Goal: Task Accomplishment & Management: Use online tool/utility

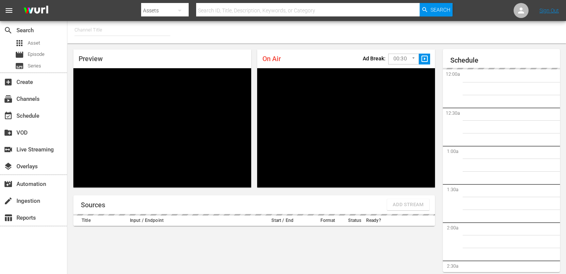
type input "FIFA+ English Global (1781)"
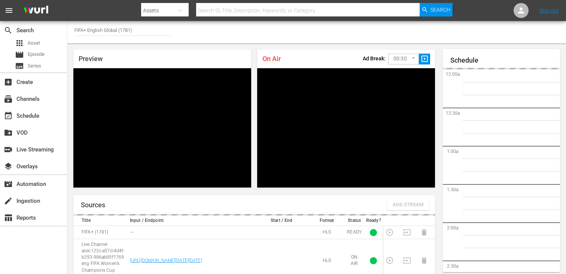
scroll to position [545, 0]
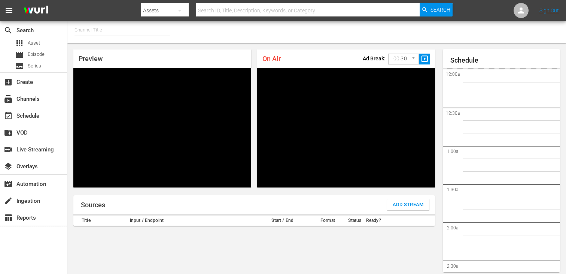
type input "FIFA+ English Global (1781)"
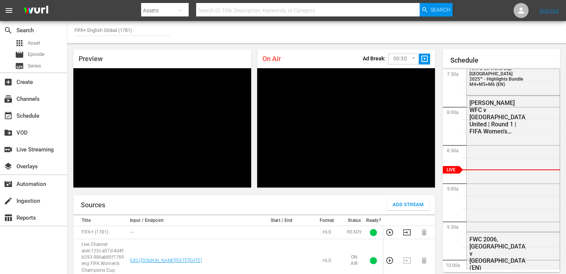
click at [402, 57] on body "menu Search By Assets Search ID, Title, Description, Keywords, or Category Sear…" at bounding box center [283, 137] width 566 height 274
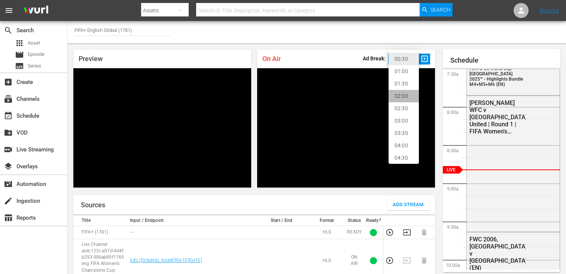
click at [405, 94] on li "02:00" at bounding box center [404, 96] width 30 height 12
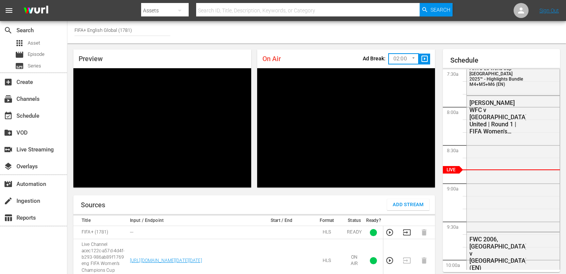
click at [425, 59] on span "slideshow_sharp" at bounding box center [425, 59] width 9 height 9
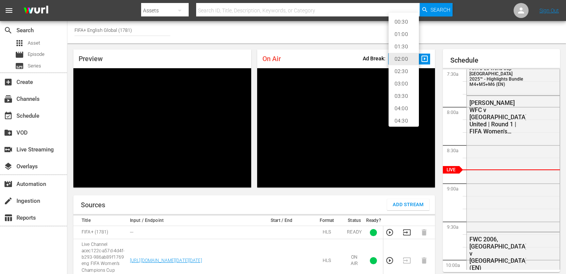
click at [409, 57] on body "menu Search By Assets Search ID, Title, Description, Keywords, or Category Sear…" at bounding box center [283, 137] width 566 height 274
click at [406, 21] on li "00:30" at bounding box center [404, 22] width 30 height 12
type input "30"
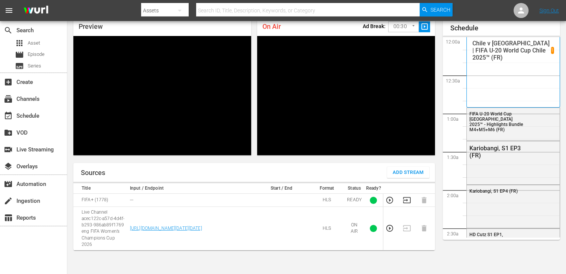
scroll to position [574, 0]
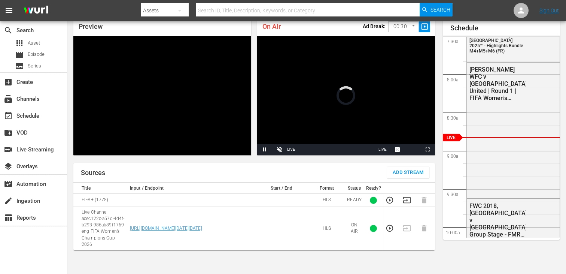
click at [396, 25] on body "menu Search By Assets Search ID, Title, Description, Keywords, or Category Sear…" at bounding box center [283, 105] width 566 height 274
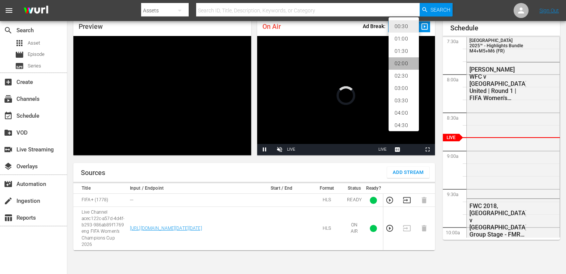
click at [401, 64] on li "02:00" at bounding box center [404, 63] width 30 height 12
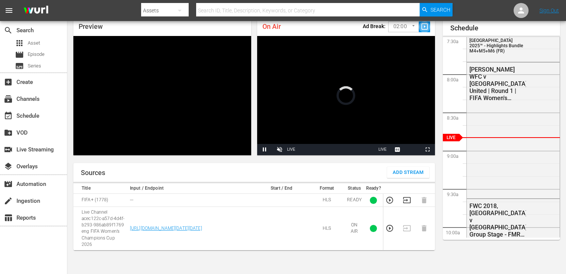
click at [424, 30] on span "slideshow_sharp" at bounding box center [425, 26] width 9 height 9
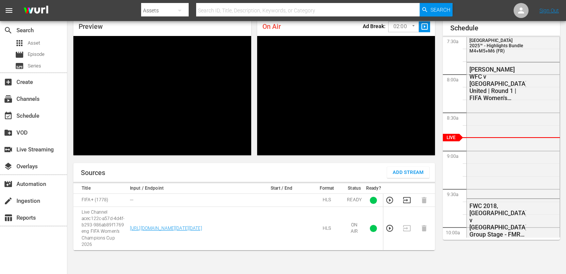
click at [405, 25] on body "menu Search By Assets Search ID, Title, Description, Keywords, or Category Sear…" at bounding box center [283, 105] width 566 height 274
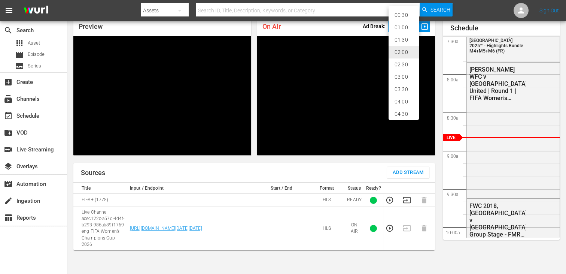
click at [405, 15] on li "00:30" at bounding box center [404, 15] width 30 height 12
type input "30"
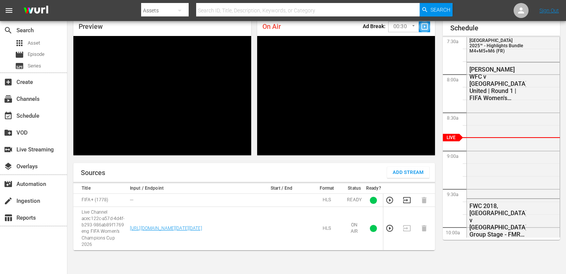
click at [427, 28] on span "slideshow_sharp" at bounding box center [425, 26] width 9 height 9
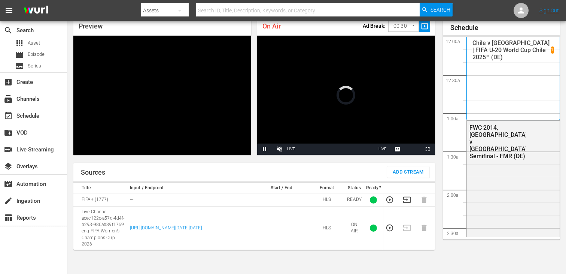
scroll to position [33, 0]
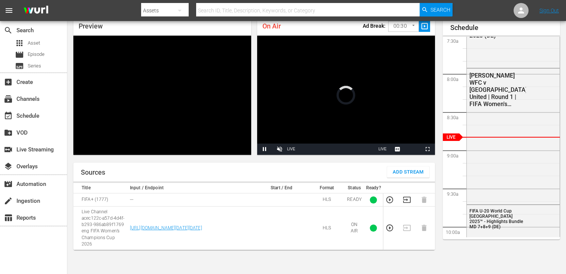
click at [397, 23] on body "menu Search By Assets Search ID, Title, Description, Keywords, or Category Sear…" at bounding box center [283, 104] width 566 height 274
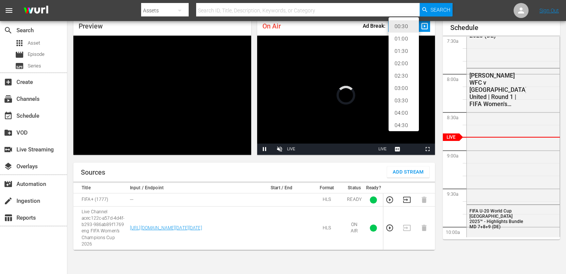
click at [399, 63] on li "02:00" at bounding box center [404, 63] width 30 height 12
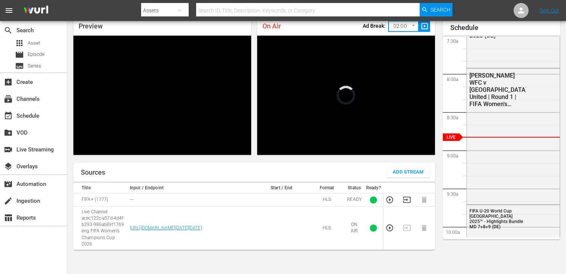
click at [425, 25] on span "slideshow_sharp" at bounding box center [425, 26] width 9 height 9
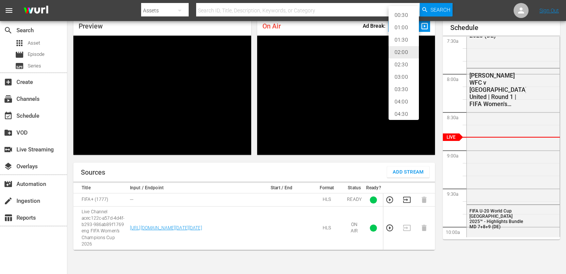
click at [403, 24] on body "menu Search By Assets Search ID, Title, Description, Keywords, or Category Sear…" at bounding box center [283, 104] width 566 height 274
click at [402, 15] on li "00:30" at bounding box center [404, 15] width 30 height 12
type input "30"
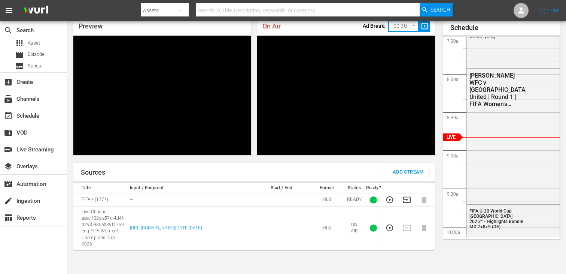
click at [426, 27] on span "slideshow_sharp" at bounding box center [425, 26] width 9 height 9
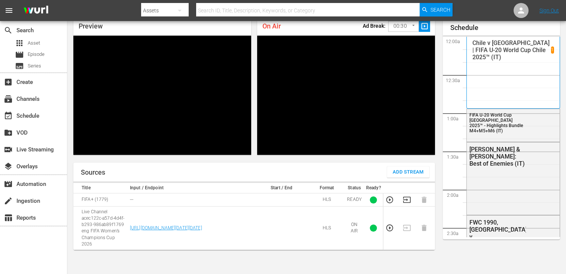
scroll to position [574, 0]
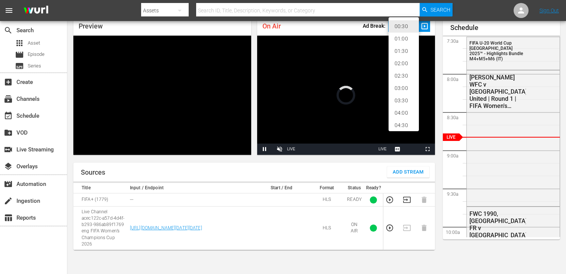
click at [410, 29] on body "menu Search By Assets Search ID, Title, Description, Keywords, or Category Sear…" at bounding box center [283, 104] width 566 height 274
click at [406, 67] on li "02:00" at bounding box center [404, 63] width 30 height 12
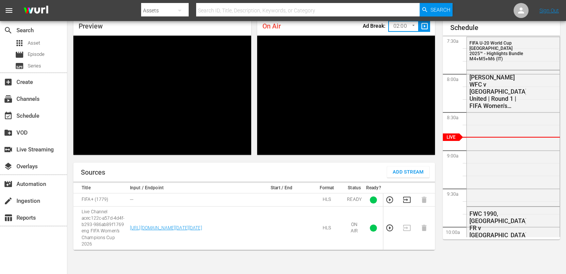
click at [425, 27] on span "slideshow_sharp" at bounding box center [425, 26] width 9 height 9
click at [397, 29] on body "menu Search By Assets Search ID, Title, Description, Keywords, or Category Sear…" at bounding box center [283, 104] width 566 height 274
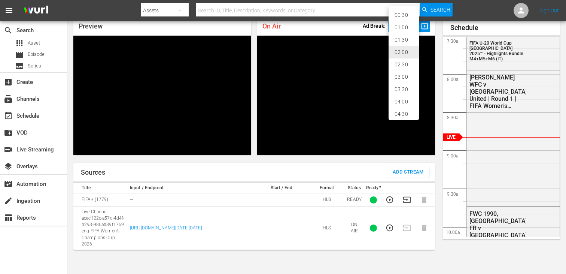
click at [399, 17] on li "00:30" at bounding box center [404, 15] width 30 height 12
type input "30"
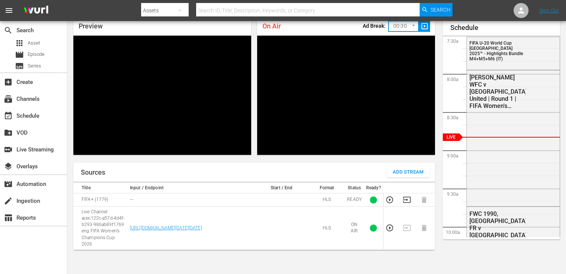
click at [427, 28] on span "slideshow_sharp" at bounding box center [425, 26] width 9 height 9
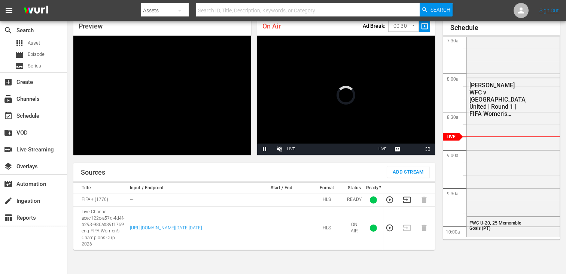
scroll to position [33, 0]
click at [411, 22] on body "menu Search By Assets Search ID, Title, Description, Keywords, or Category Sear…" at bounding box center [283, 104] width 566 height 274
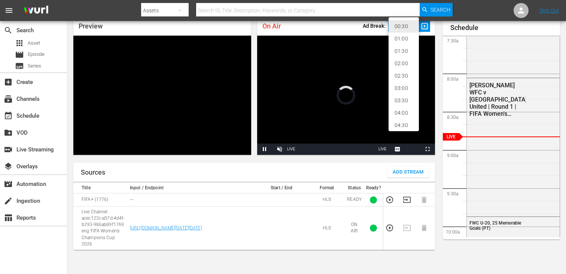
click at [405, 61] on li "02:00" at bounding box center [404, 63] width 30 height 12
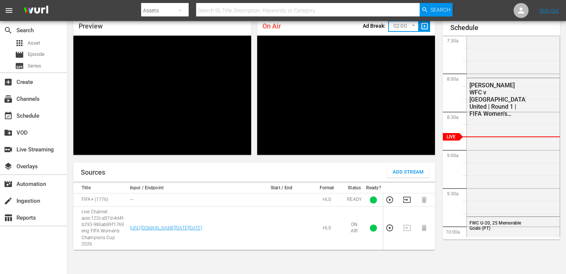
click at [421, 27] on span "slideshow_sharp" at bounding box center [425, 26] width 9 height 9
click at [410, 26] on body "menu Search By Assets Search ID, Title, Description, Keywords, or Category Sear…" at bounding box center [283, 104] width 566 height 274
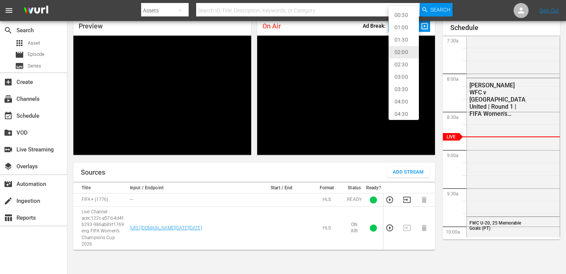
click at [406, 15] on li "00:30" at bounding box center [404, 15] width 30 height 12
type input "30"
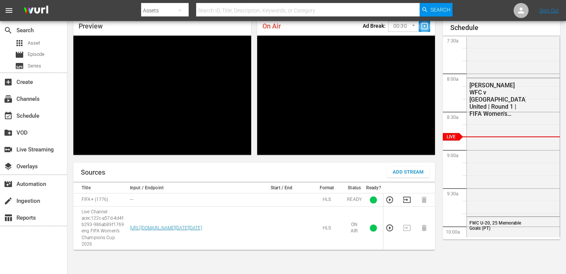
click at [426, 25] on span "slideshow_sharp" at bounding box center [425, 26] width 9 height 9
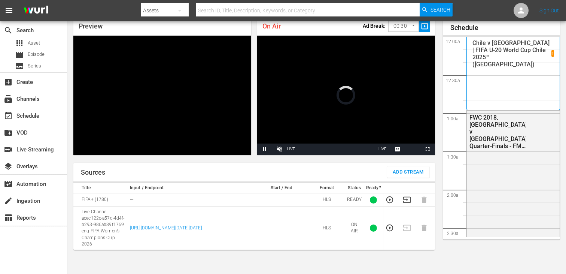
scroll to position [33, 0]
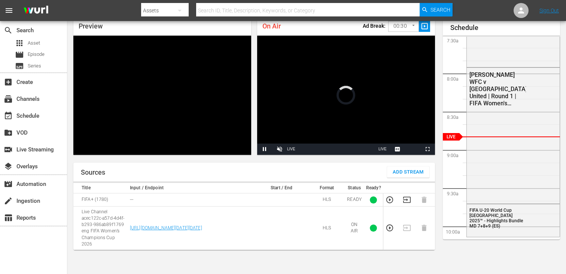
click at [410, 25] on body "menu Search By Assets Search ID, Title, Description, Keywords, or Category Sear…" at bounding box center [283, 104] width 566 height 274
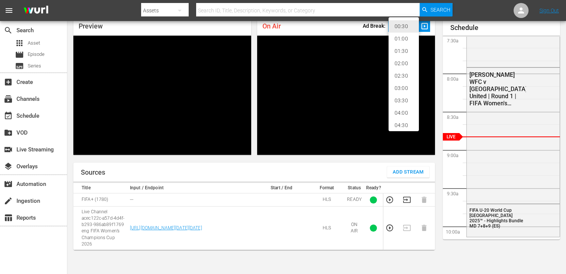
click at [407, 63] on li "02:00" at bounding box center [404, 63] width 30 height 12
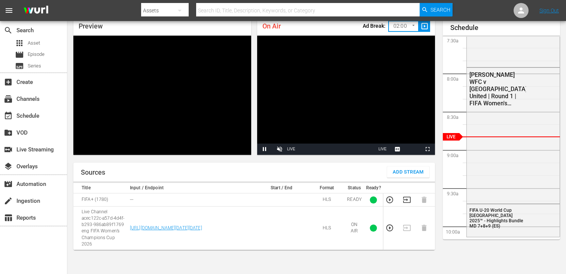
click at [425, 30] on span "slideshow_sharp" at bounding box center [425, 26] width 9 height 9
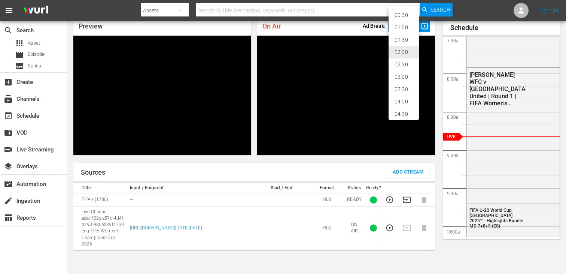
click at [401, 26] on body "menu Search By Assets Search ID, Title, Description, Keywords, or Category Sear…" at bounding box center [283, 104] width 566 height 274
click at [404, 17] on li "00:30" at bounding box center [404, 15] width 30 height 12
type input "30"
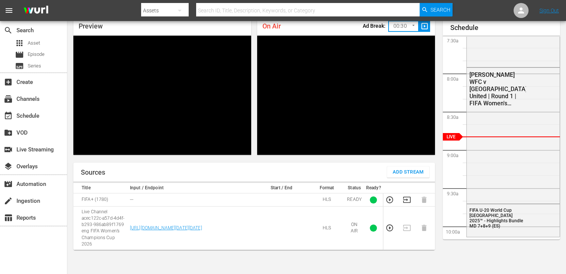
click at [428, 28] on span "slideshow_sharp" at bounding box center [425, 26] width 9 height 9
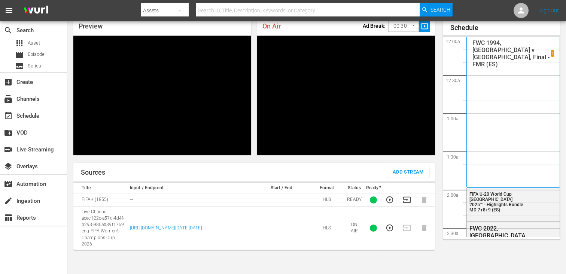
scroll to position [575, 0]
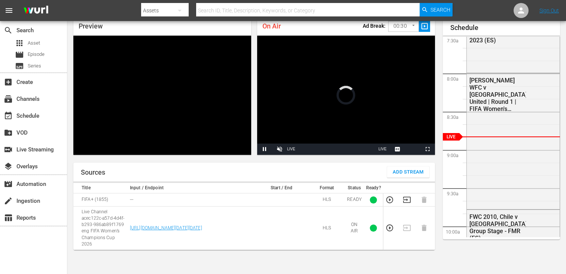
click at [424, 29] on span "slideshow_sharp" at bounding box center [425, 26] width 9 height 9
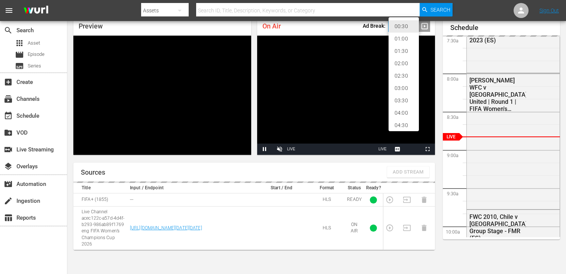
click at [411, 25] on body "menu Search By Assets Search ID, Title, Description, Keywords, or Category Sear…" at bounding box center [283, 104] width 566 height 274
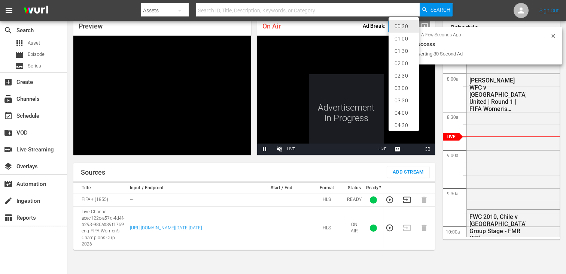
click at [407, 63] on li "02:00" at bounding box center [404, 63] width 30 height 12
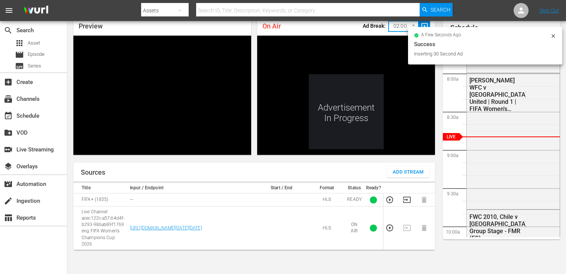
click at [423, 25] on span "slideshow_sharp" at bounding box center [425, 26] width 9 height 9
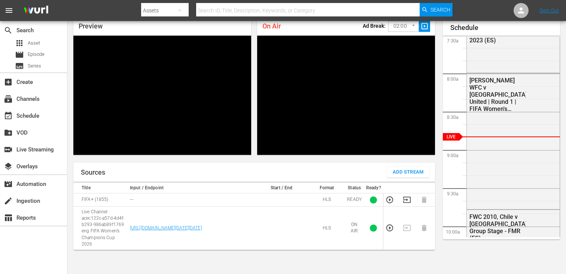
click at [424, 23] on span "slideshow_sharp" at bounding box center [425, 26] width 9 height 9
click at [410, 25] on body "menu Search By Assets Search ID, Title, Description, Keywords, or Category Sear…" at bounding box center [283, 104] width 566 height 274
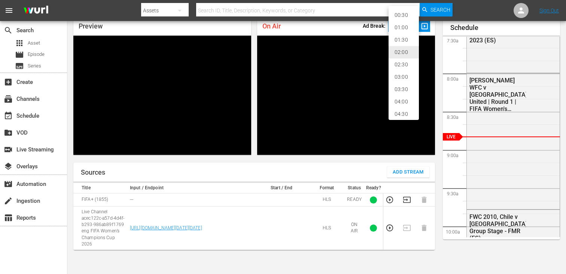
click at [406, 17] on li "00:30" at bounding box center [404, 15] width 30 height 12
type input "30"
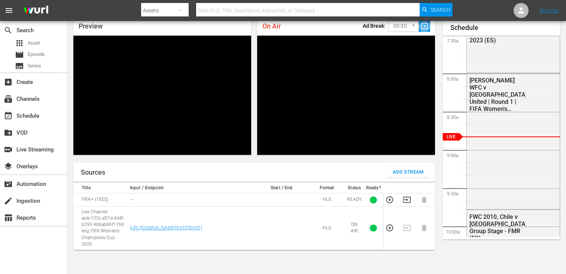
click at [427, 30] on span "slideshow_sharp" at bounding box center [425, 26] width 9 height 9
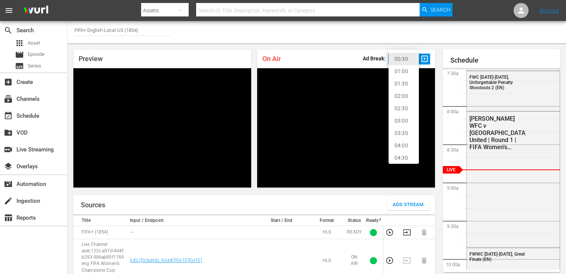
click at [404, 61] on body "menu Search By Assets Search ID, Title, Description, Keywords, or Category Sear…" at bounding box center [283, 137] width 566 height 274
click at [404, 96] on li "02:00" at bounding box center [404, 96] width 30 height 12
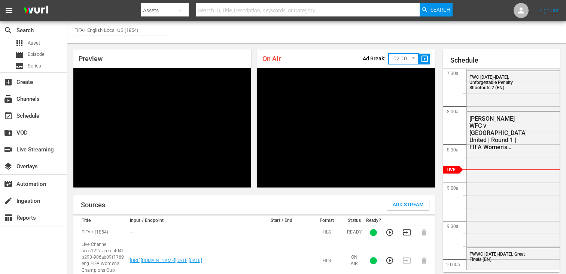
click at [424, 60] on span "slideshow_sharp" at bounding box center [425, 59] width 9 height 9
click at [408, 56] on body "menu Search By Assets Search ID, Title, Description, Keywords, or Category Sear…" at bounding box center [283, 137] width 566 height 274
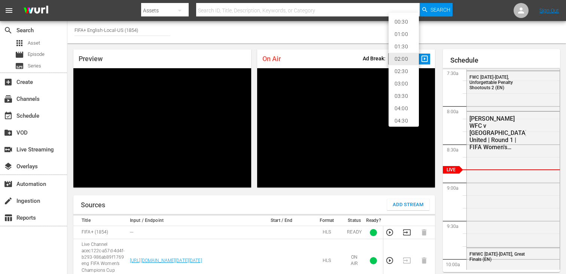
click at [403, 19] on li "00:30" at bounding box center [404, 22] width 30 height 12
type input "30"
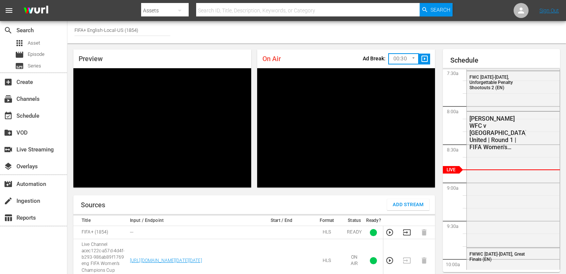
click at [423, 58] on span "slideshow_sharp" at bounding box center [425, 59] width 9 height 9
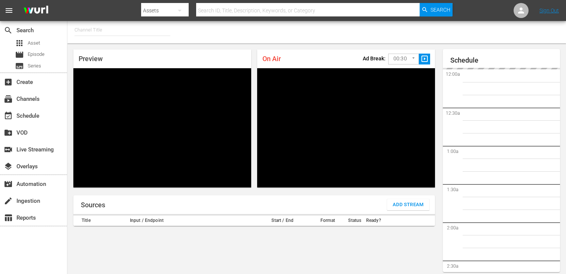
type input "FIFA+ English-Local-US (1854)"
